Goal: Information Seeking & Learning: Check status

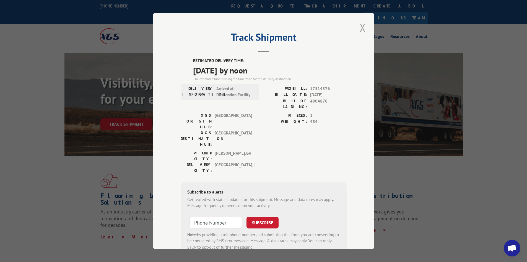
click at [360, 28] on button "Close modal" at bounding box center [362, 27] width 9 height 15
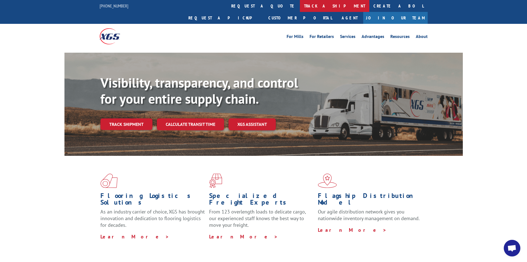
click at [300, 5] on link "track a shipment" at bounding box center [334, 6] width 69 height 12
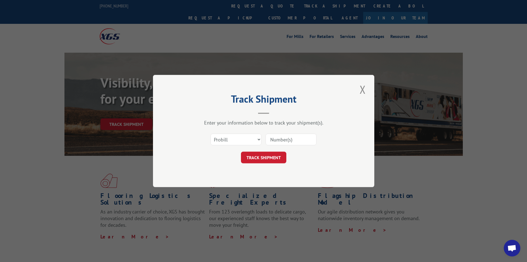
click at [287, 136] on input at bounding box center [291, 139] width 51 height 12
paste input "17224956"
type input "17224956"
click at [267, 156] on button "TRACK SHIPMENT" at bounding box center [263, 157] width 45 height 12
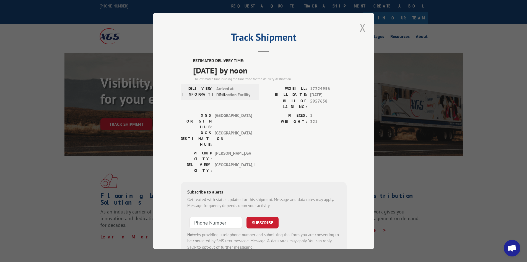
click at [359, 25] on button "Close modal" at bounding box center [362, 27] width 9 height 15
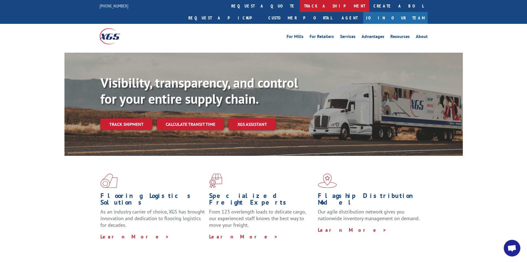
click at [300, 7] on link "track a shipment" at bounding box center [334, 6] width 69 height 12
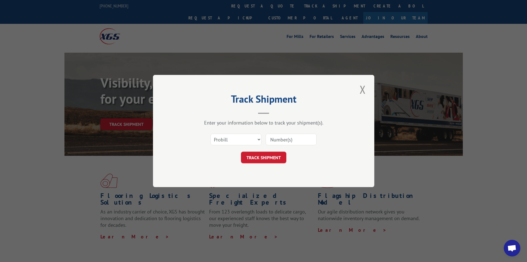
click at [283, 139] on input at bounding box center [291, 139] width 51 height 12
paste input "16397493"
type input "16397493"
click at [272, 155] on button "TRACK SHIPMENT" at bounding box center [263, 157] width 45 height 12
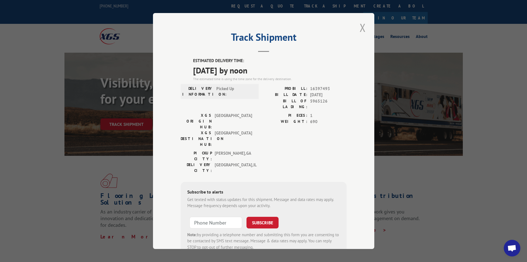
click at [364, 26] on button "Close modal" at bounding box center [362, 27] width 9 height 15
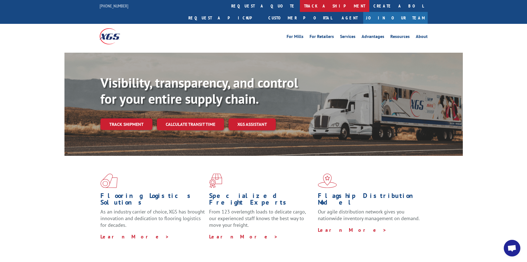
click at [300, 6] on link "track a shipment" at bounding box center [334, 6] width 69 height 12
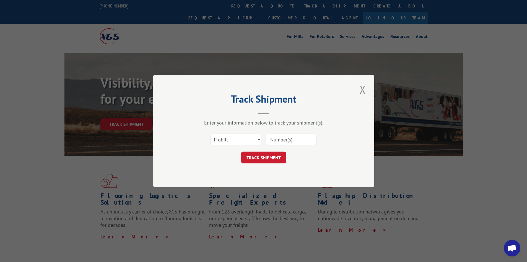
click at [297, 138] on input at bounding box center [291, 139] width 51 height 12
paste input "17519516"
type input "17519516"
click at [273, 156] on button "TRACK SHIPMENT" at bounding box center [263, 157] width 45 height 12
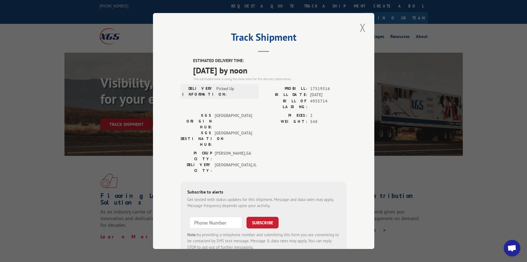
click at [359, 27] on button "Close modal" at bounding box center [362, 27] width 9 height 15
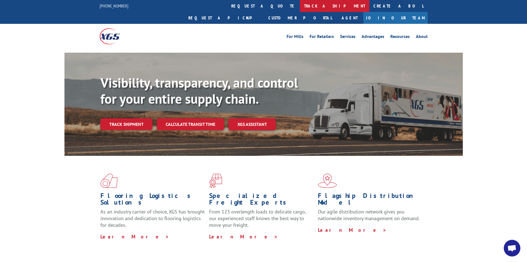
click at [300, 4] on link "track a shipment" at bounding box center [334, 6] width 69 height 12
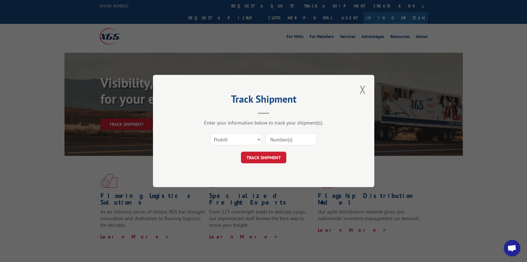
click at [285, 138] on input at bounding box center [291, 139] width 51 height 12
paste input "17519473"
type input "17519473"
click at [271, 153] on button "TRACK SHIPMENT" at bounding box center [263, 157] width 45 height 12
